Goal: Find specific page/section: Find specific page/section

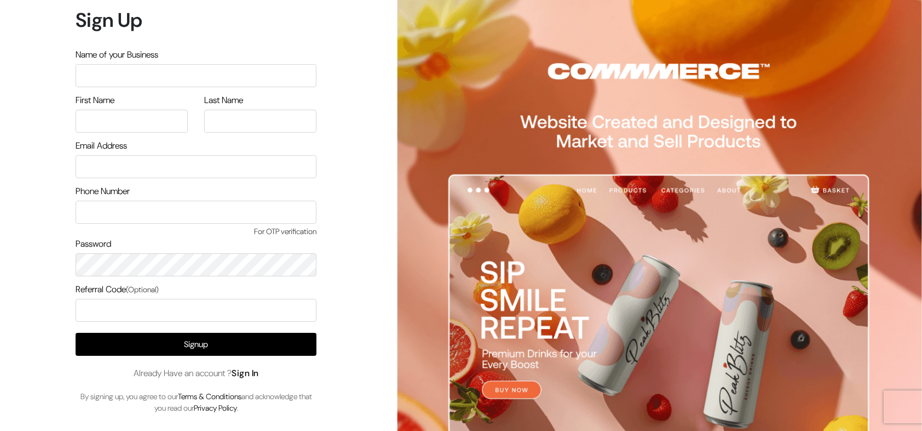
click at [254, 373] on link "Sign In" at bounding box center [245, 373] width 27 height 12
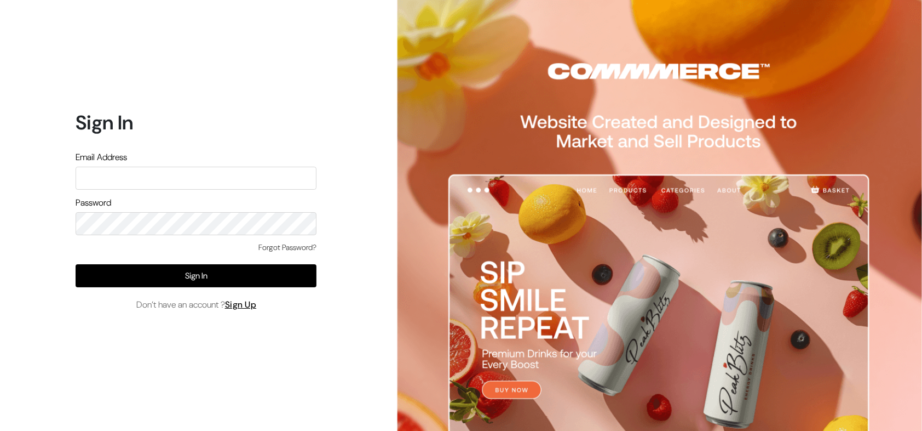
click at [157, 176] on input "text" at bounding box center [196, 178] width 241 height 23
type input "demo@outdocart.in"
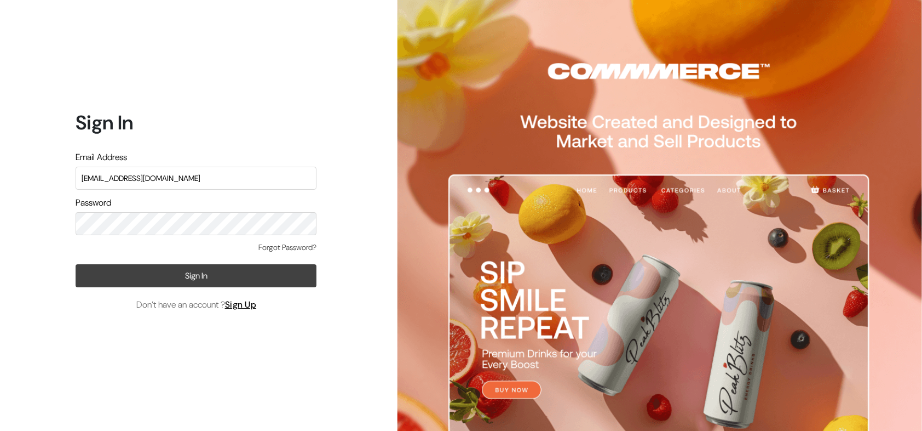
click at [215, 269] on button "Sign In" at bounding box center [196, 275] width 241 height 23
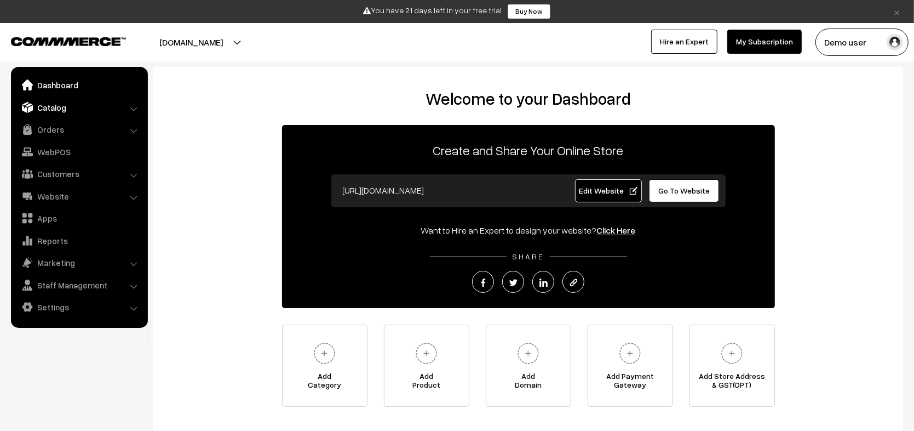
click at [62, 110] on link "Catalog" at bounding box center [79, 107] width 130 height 20
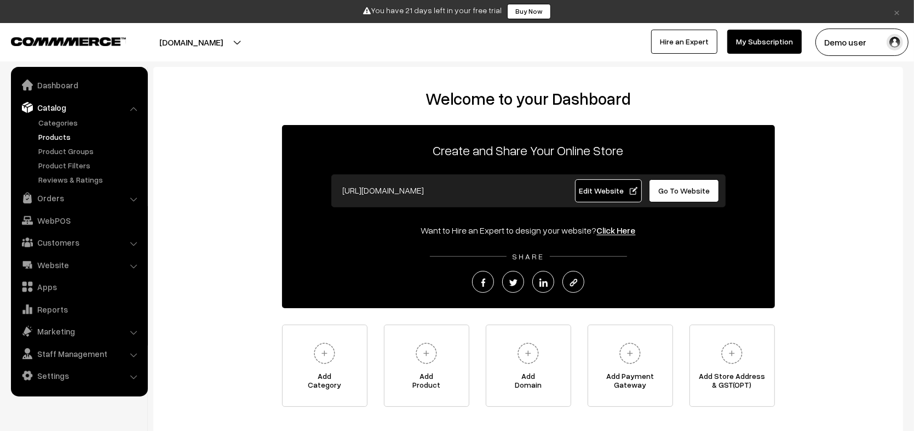
click at [65, 137] on link "Products" at bounding box center [90, 137] width 108 height 12
